Goal: Task Accomplishment & Management: Complete application form

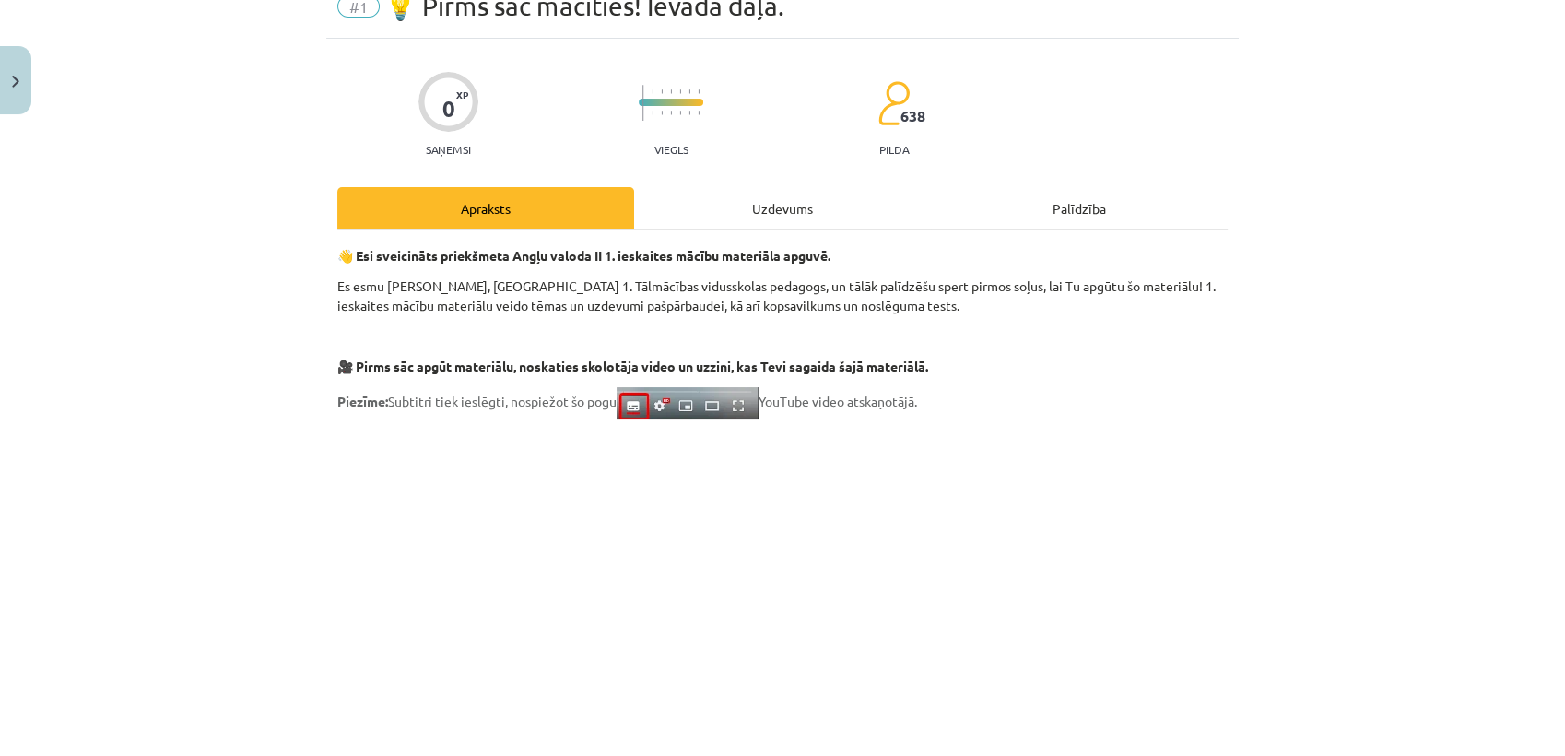
scroll to position [82, 0]
click at [775, 208] on div "Uzdevums" at bounding box center [782, 209] width 297 height 41
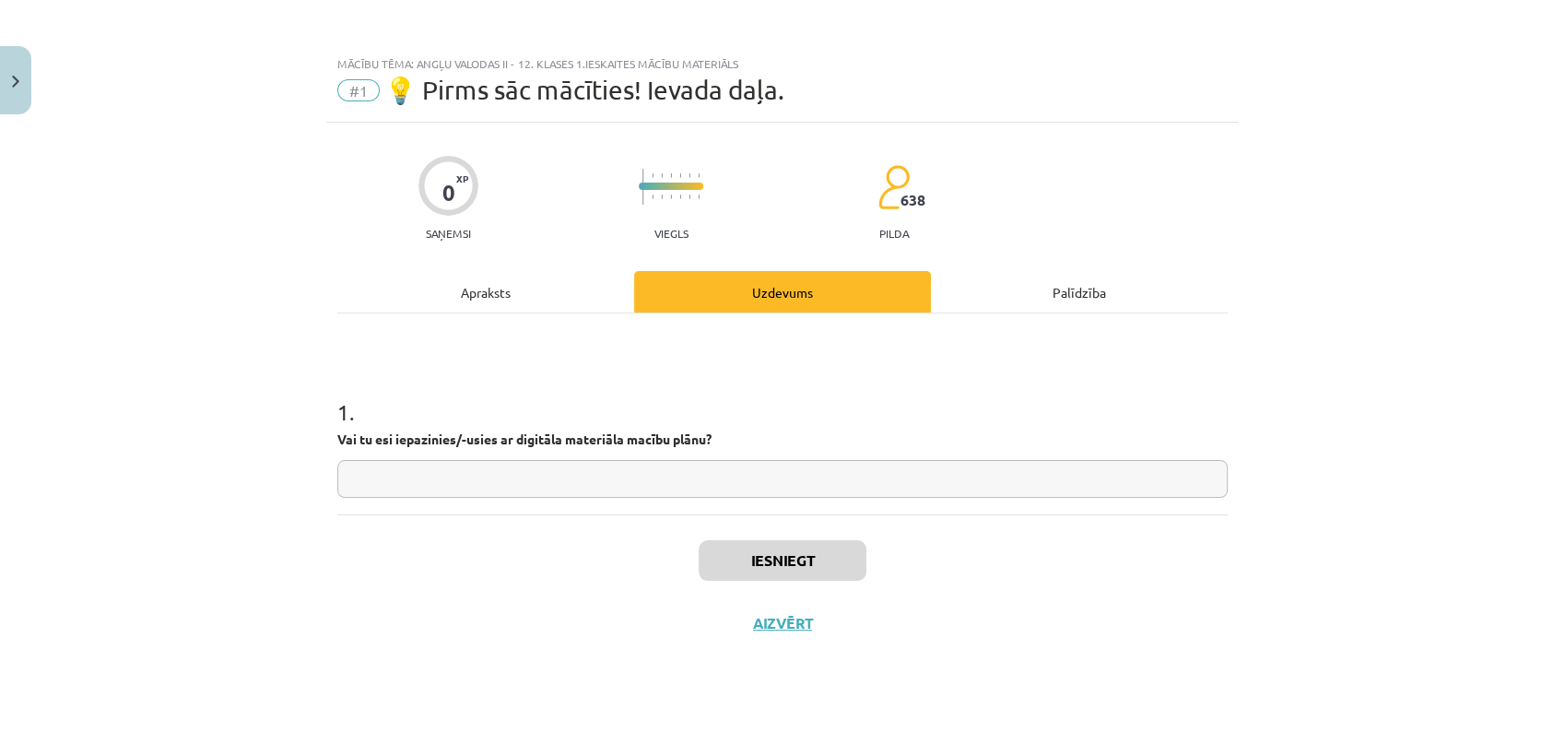
scroll to position [0, 0]
click at [713, 470] on input "text" at bounding box center [782, 479] width 890 height 38
type input "***"
click at [753, 569] on button "Iesniegt" at bounding box center [783, 560] width 168 height 41
click at [744, 616] on button "Nākamā nodarbība" at bounding box center [782, 635] width 181 height 42
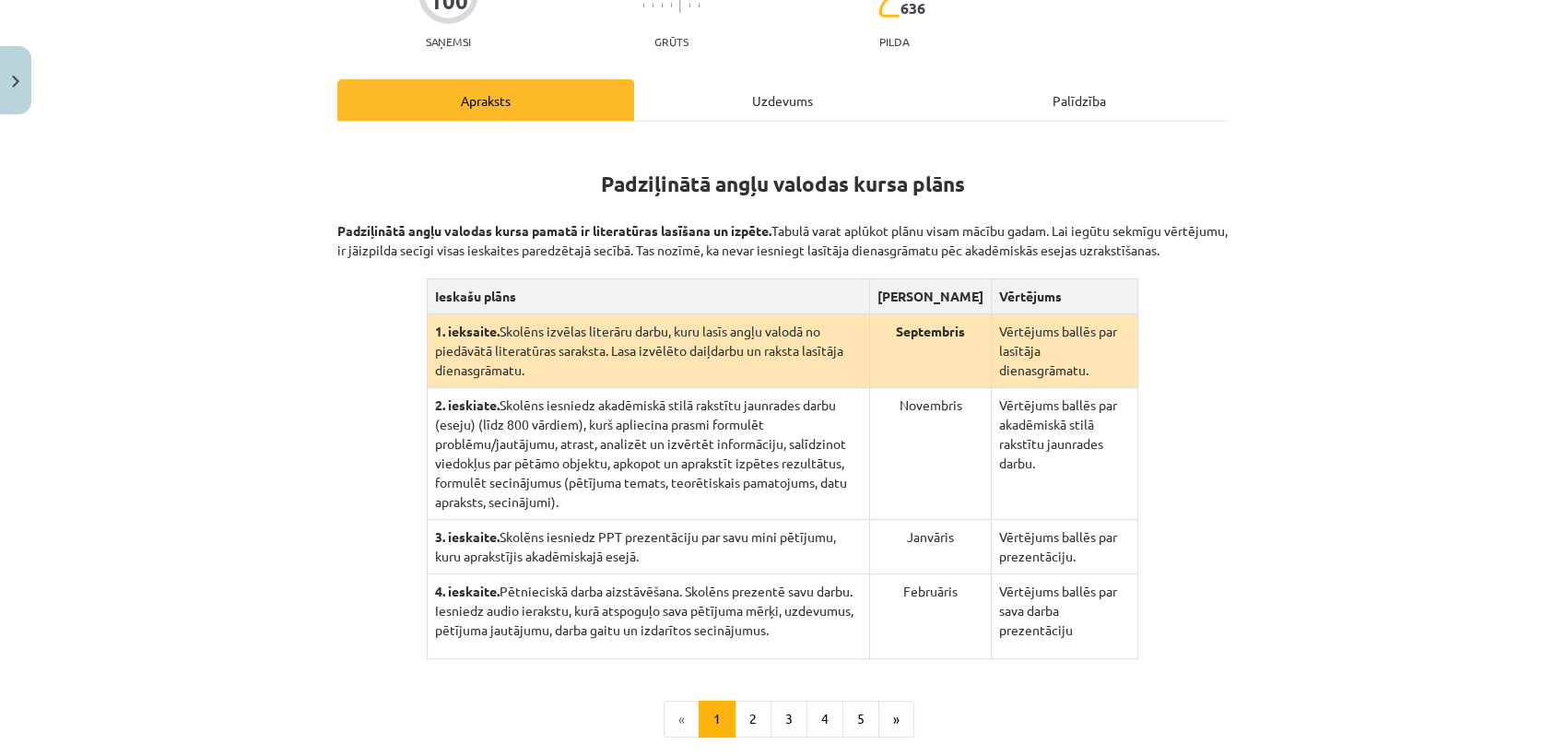
scroll to position [226, 0]
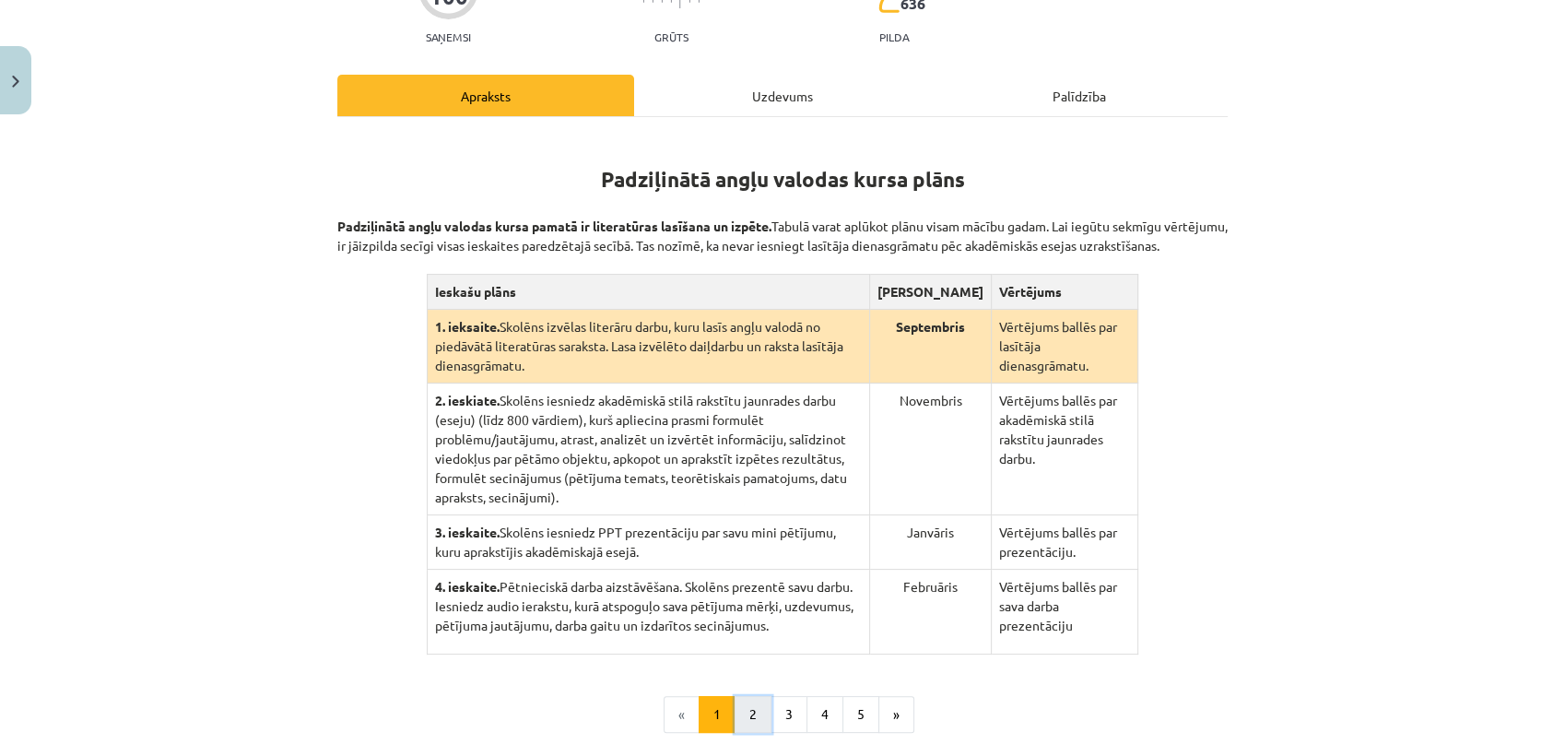
click at [746, 696] on button "2" at bounding box center [752, 714] width 37 height 37
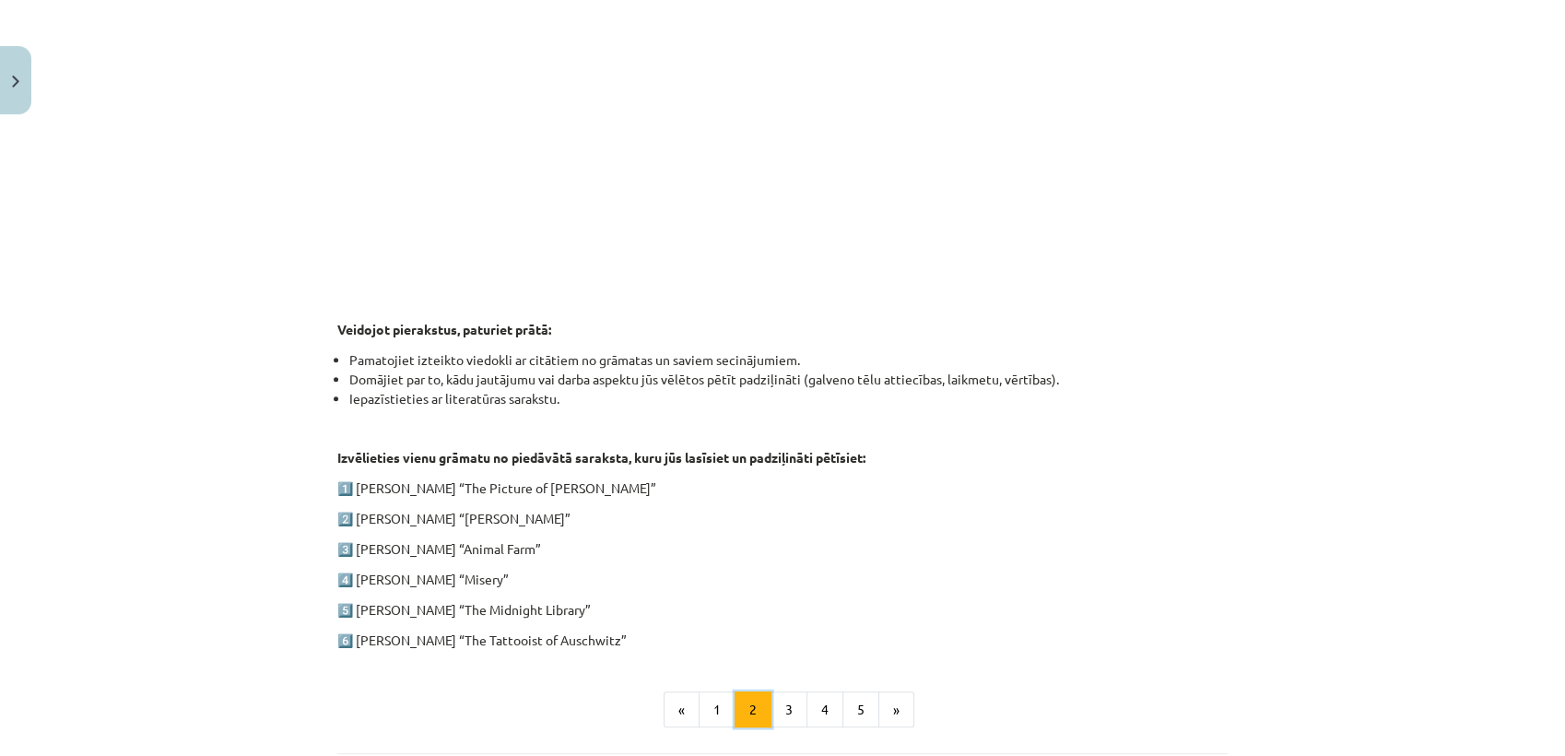
scroll to position [653, 0]
click at [774, 714] on button "3" at bounding box center [788, 708] width 37 height 37
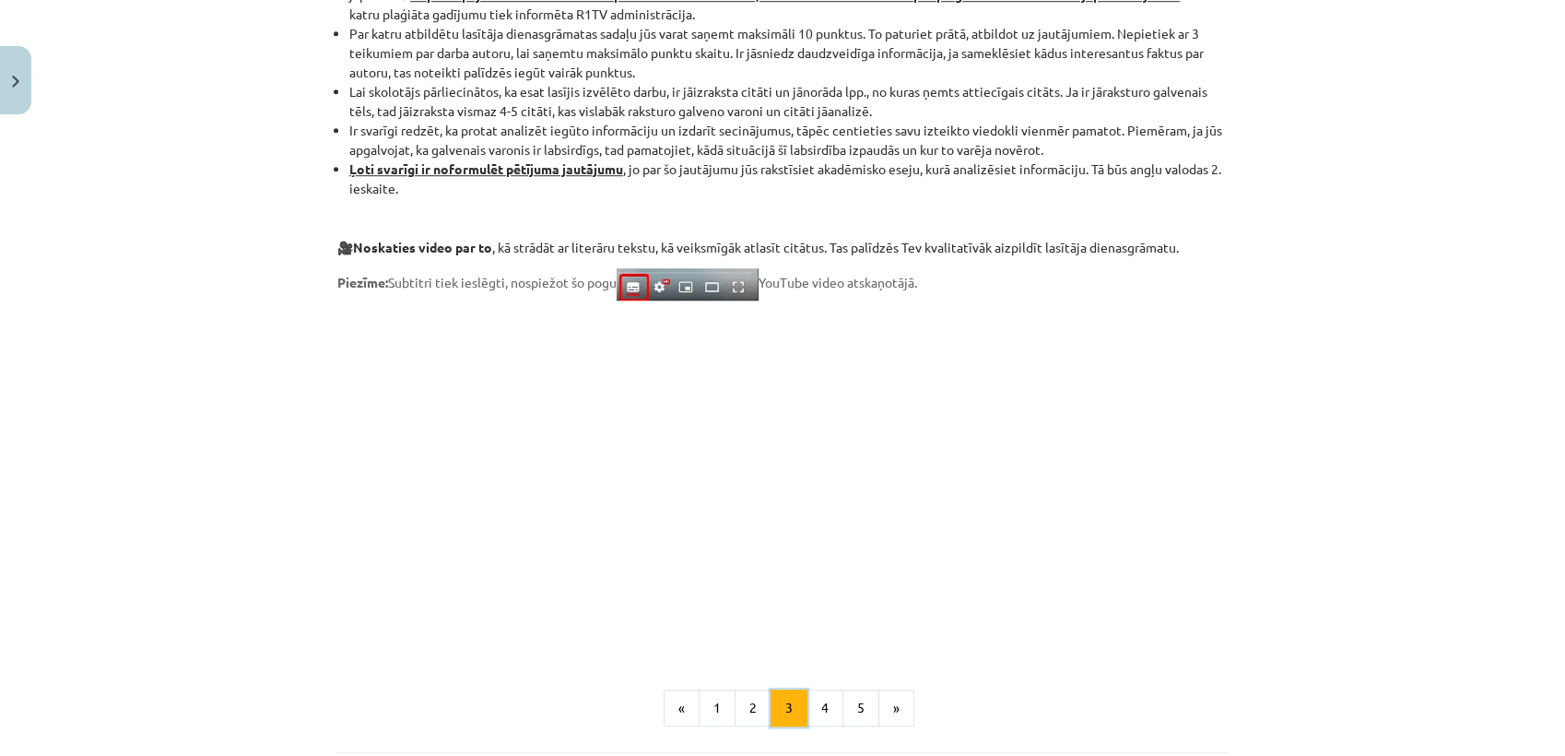
scroll to position [1276, 0]
click at [813, 708] on button "4" at bounding box center [824, 708] width 37 height 37
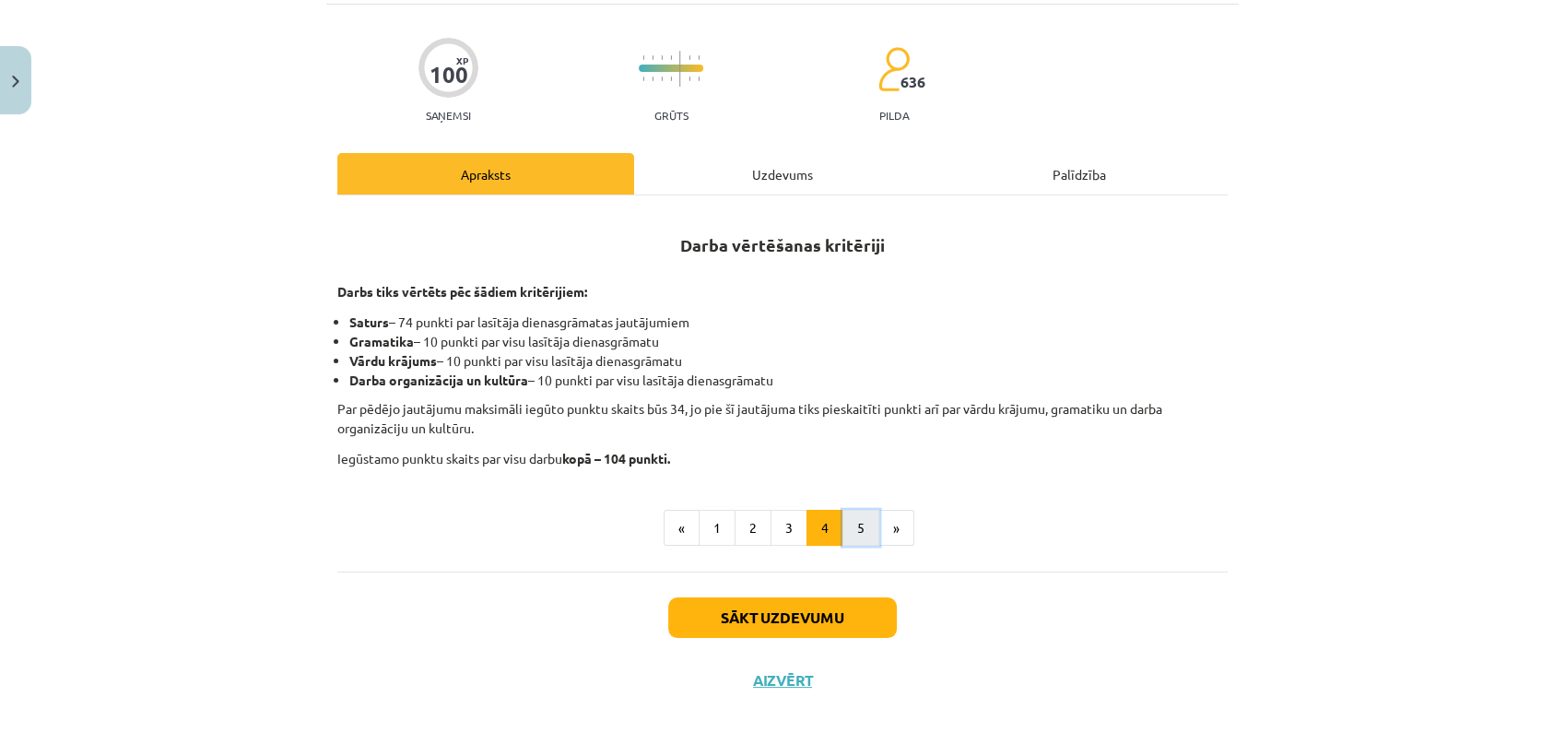
click at [848, 531] on button "5" at bounding box center [860, 528] width 37 height 37
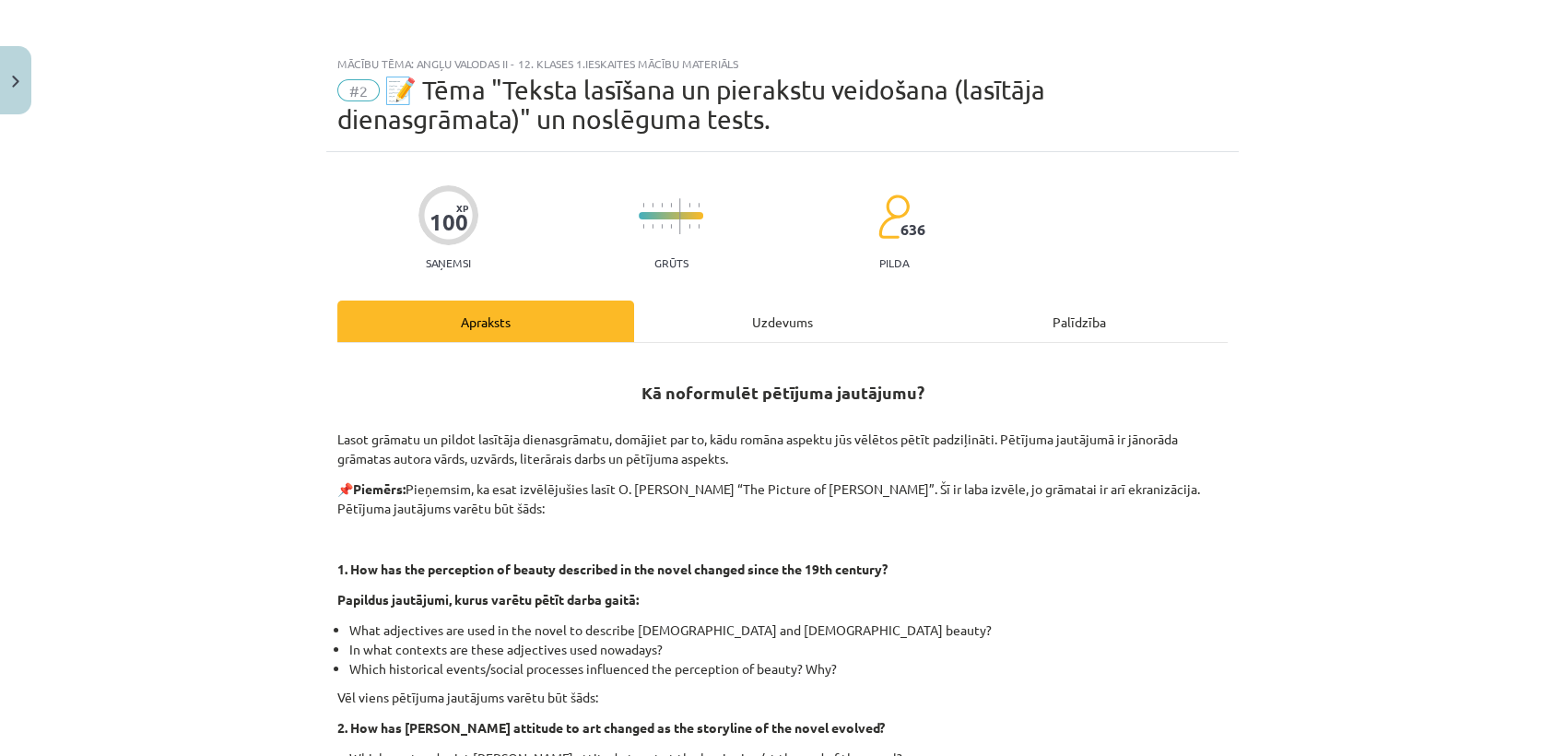
scroll to position [0, 0]
click at [752, 323] on div "Uzdevums" at bounding box center [782, 320] width 297 height 41
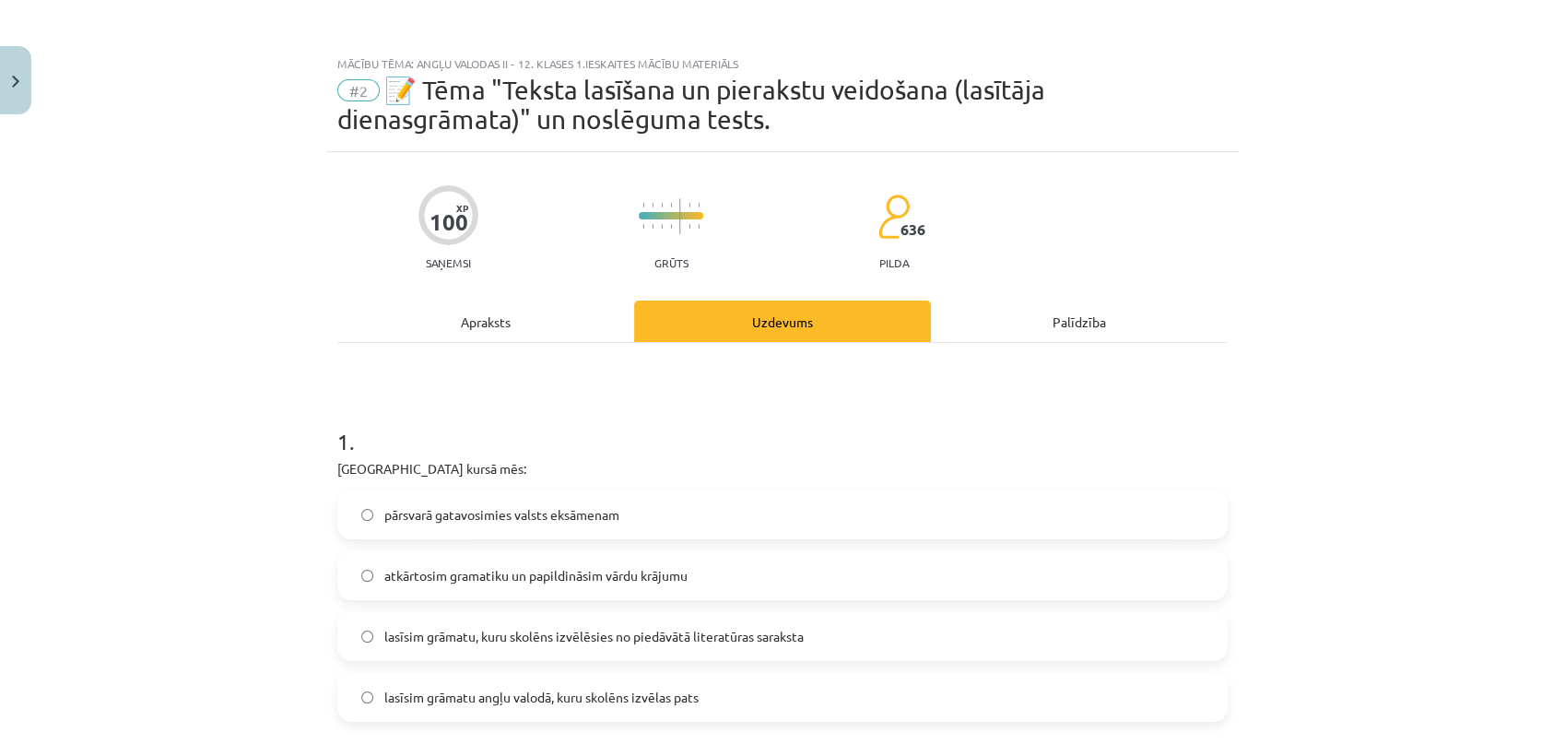
click at [493, 318] on div "Apraksts" at bounding box center [485, 320] width 297 height 41
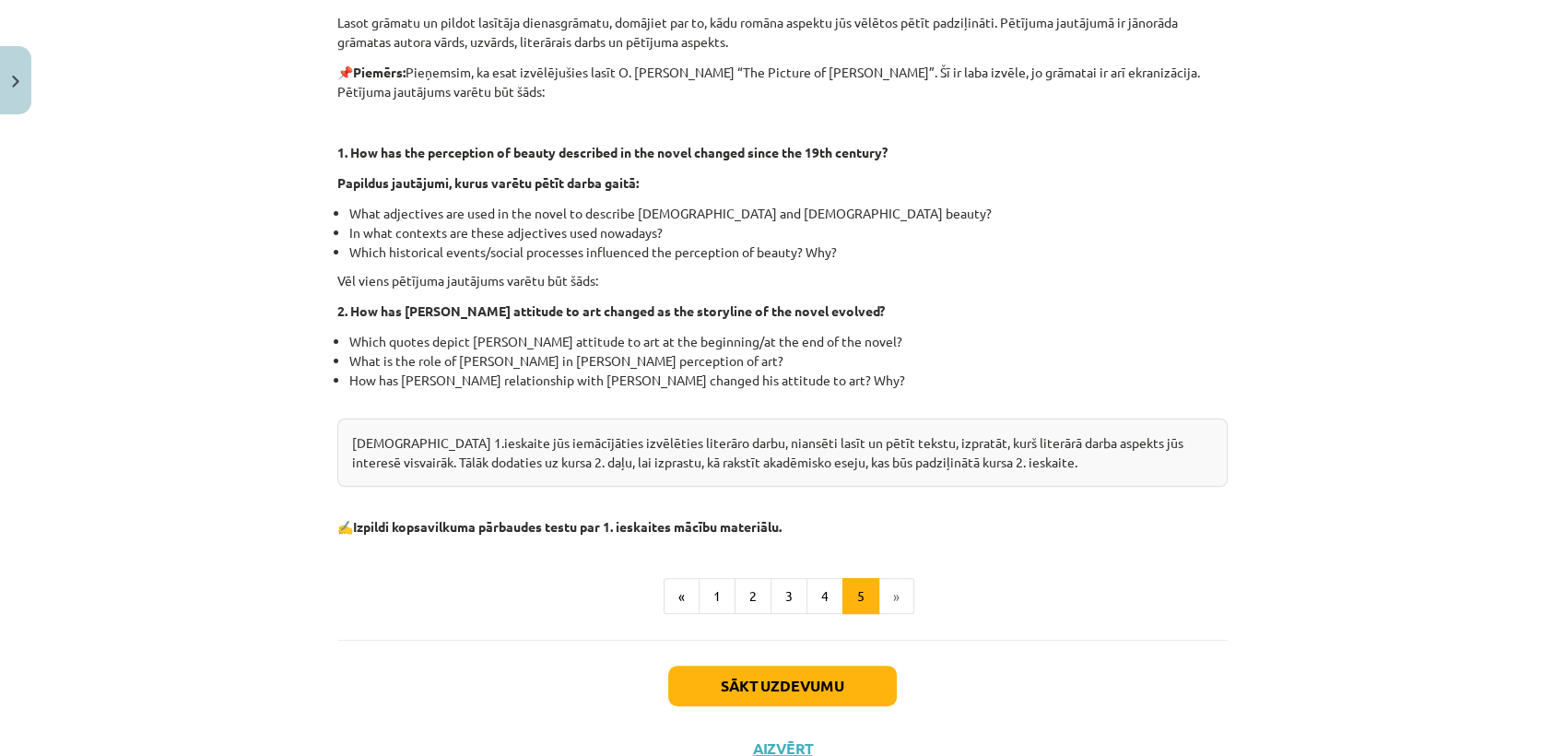
scroll to position [417, 0]
click at [720, 580] on button "1" at bounding box center [717, 595] width 37 height 37
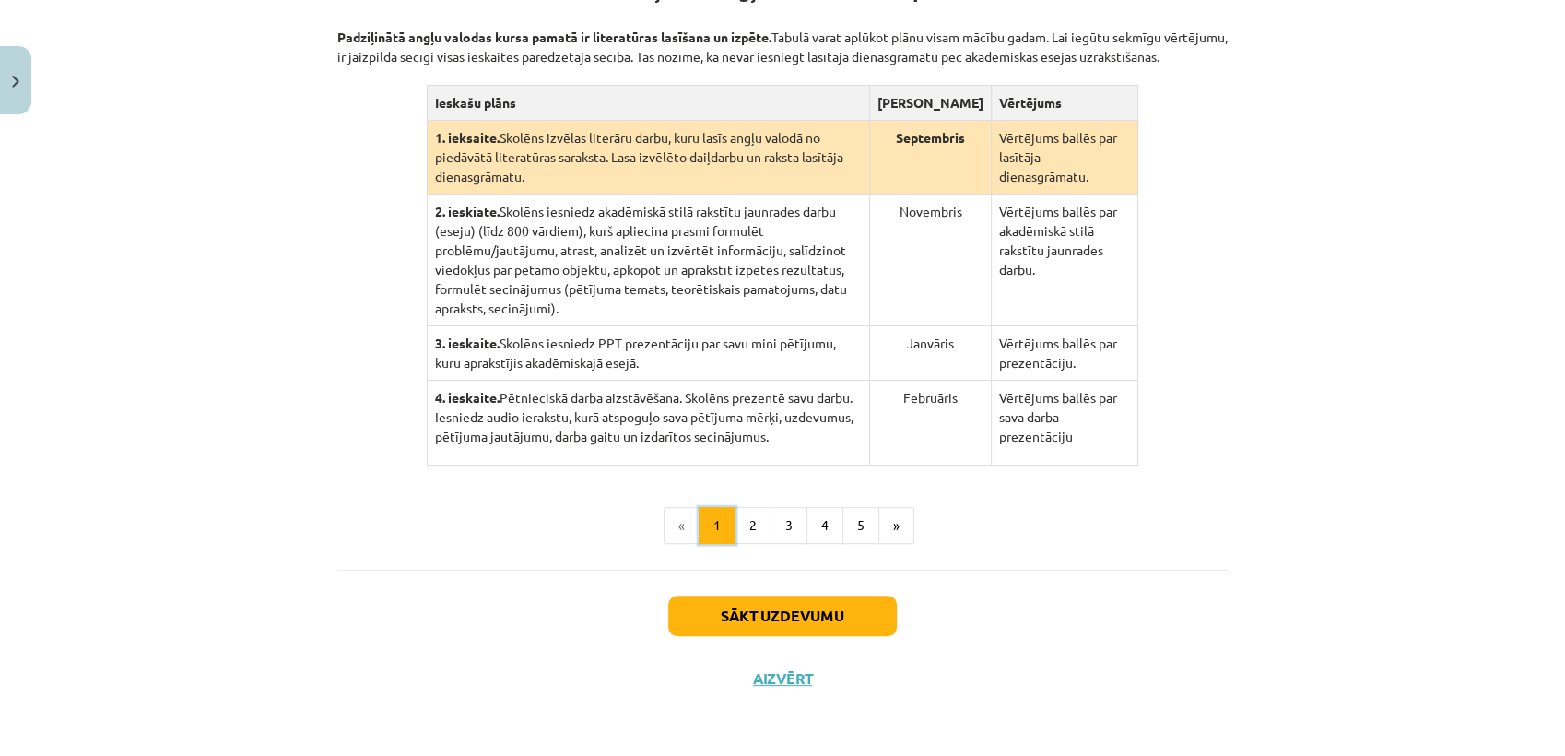
scroll to position [359, 0]
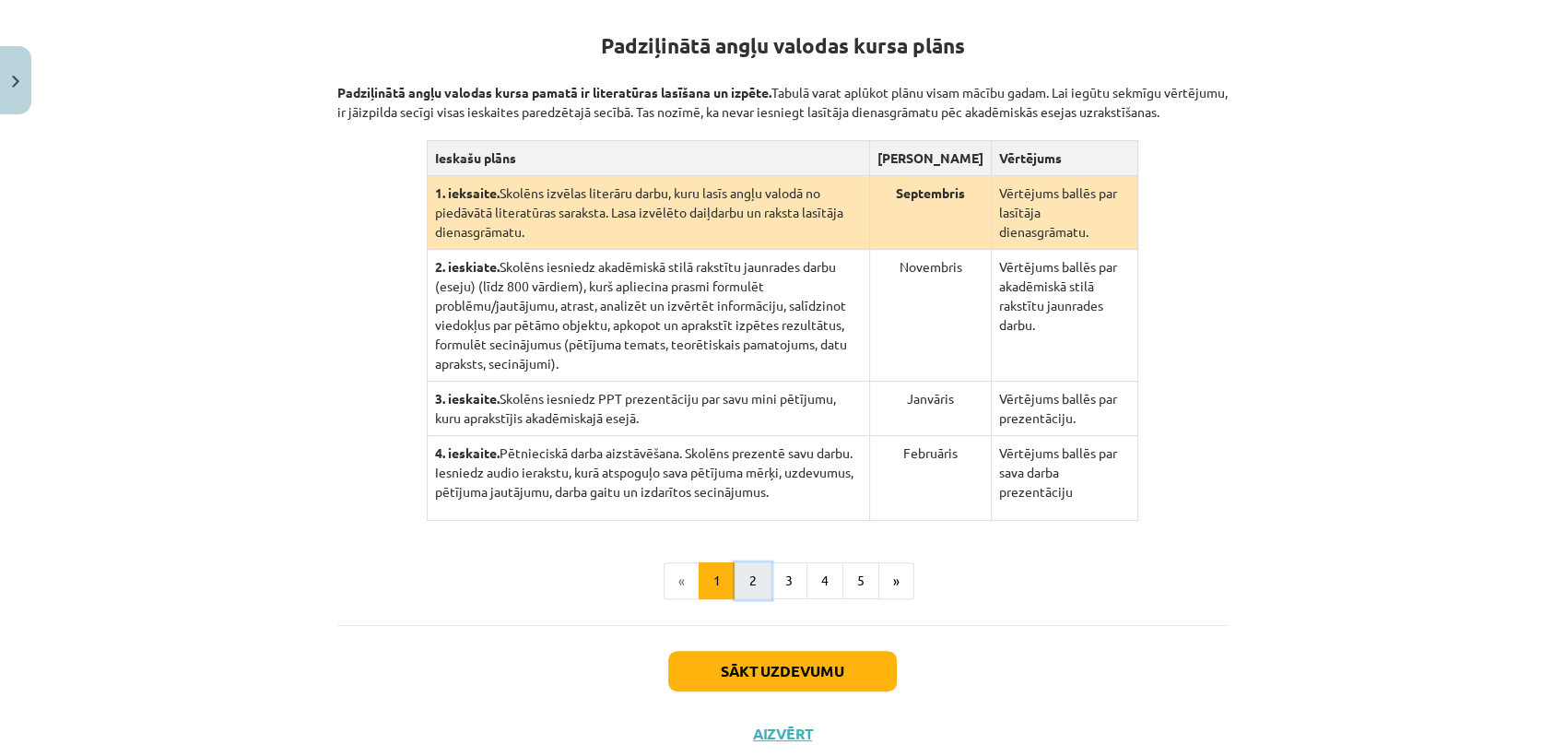
click at [751, 570] on button "2" at bounding box center [752, 580] width 37 height 37
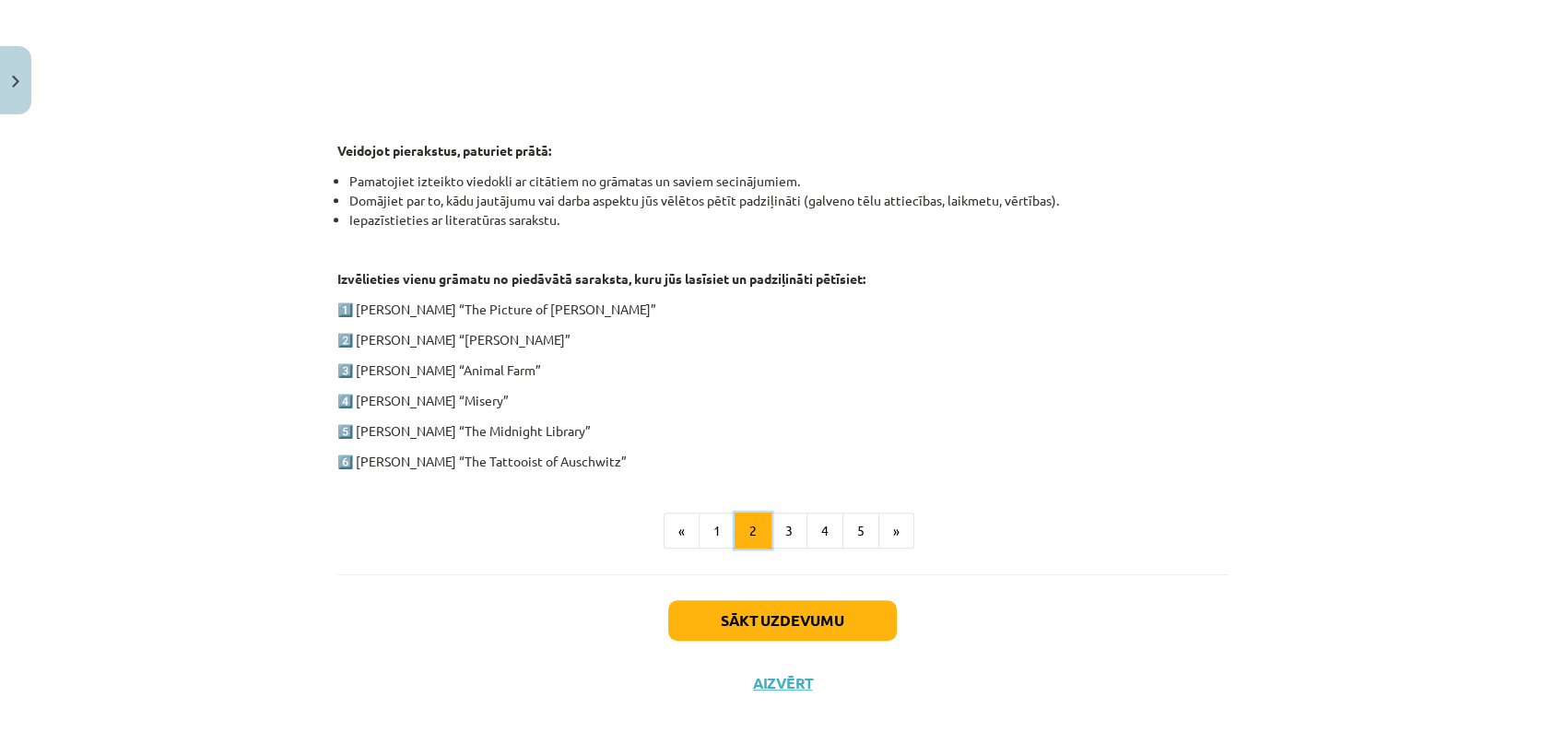
scroll to position [833, 0]
click at [785, 542] on button "3" at bounding box center [788, 529] width 37 height 37
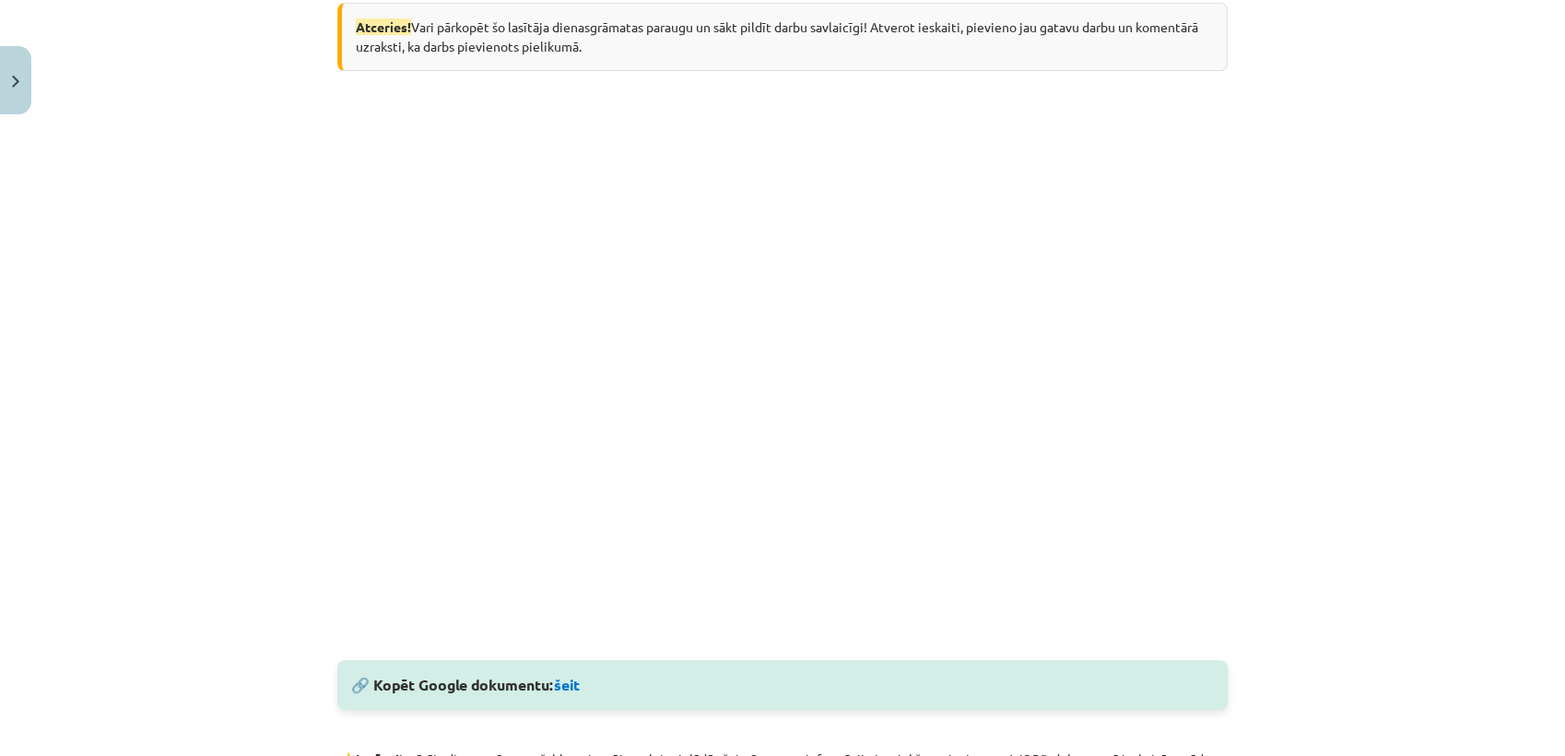
scroll to position [426, 0]
click at [562, 697] on div "🔗 Kopēt Google dokumentu: šeit" at bounding box center [782, 684] width 890 height 50
click at [562, 682] on link "šeit" at bounding box center [567, 683] width 26 height 19
